Goal: Check status

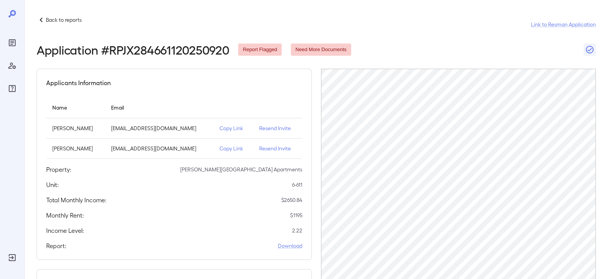
click at [44, 22] on icon at bounding box center [41, 19] width 9 height 9
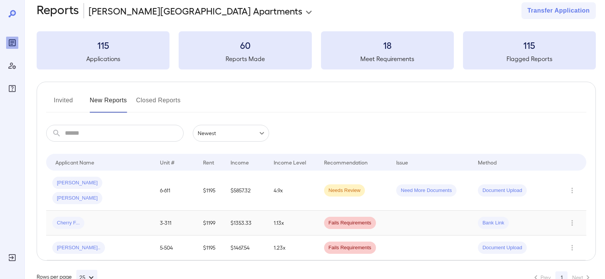
scroll to position [19, 0]
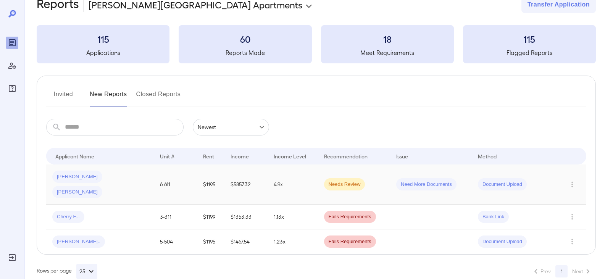
click at [147, 175] on div "[PERSON_NAME] [PERSON_NAME]" at bounding box center [99, 184] width 95 height 27
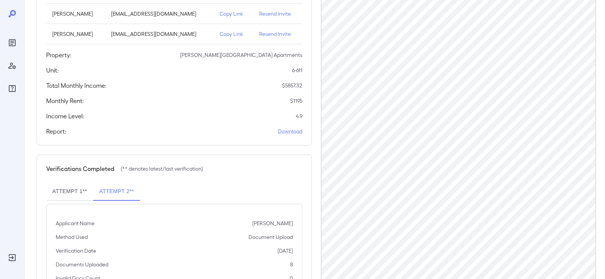
scroll to position [166, 0]
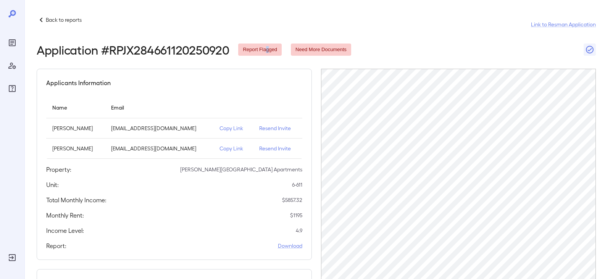
click at [267, 51] on span "Report Flagged" at bounding box center [260, 49] width 44 height 7
click at [587, 51] on icon "button" at bounding box center [589, 49] width 9 height 9
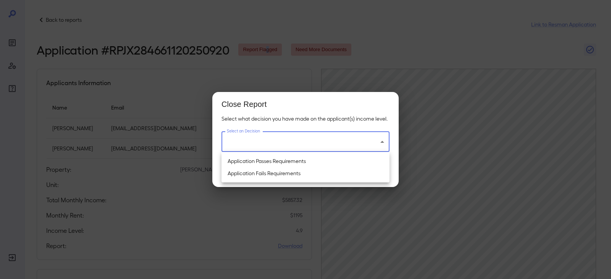
click at [304, 146] on body "Back to reports Link to Resman Application Application # RPJX284661120250920 Re…" at bounding box center [305, 139] width 611 height 279
click at [438, 33] on div at bounding box center [305, 139] width 611 height 279
